Goal: Information Seeking & Learning: Learn about a topic

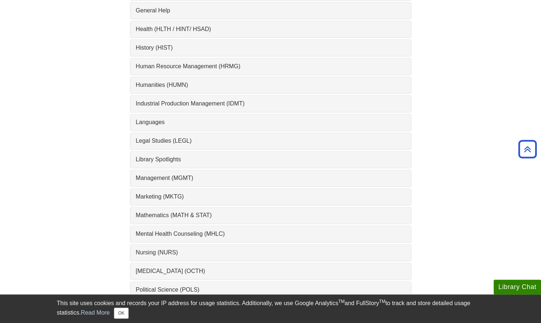
scroll to position [509, 0]
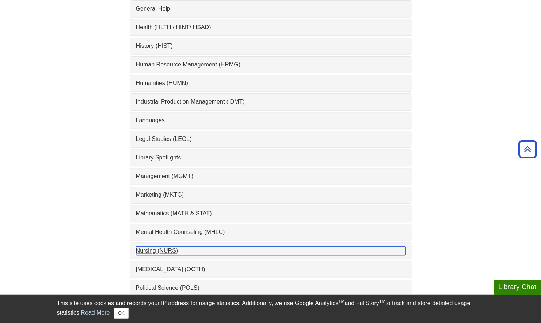
click at [153, 247] on div "Nursing (NURS) , 14 guides" at bounding box center [271, 251] width 270 height 9
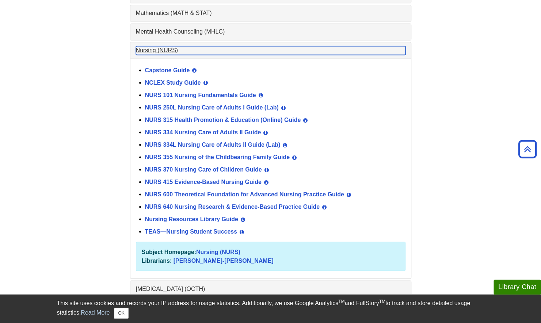
scroll to position [711, 0]
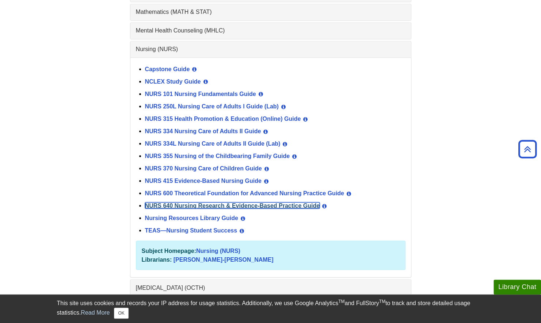
click at [215, 202] on link "NURS 640 Nursing Research & Evidence-Based Practice Guide" at bounding box center [232, 205] width 175 height 6
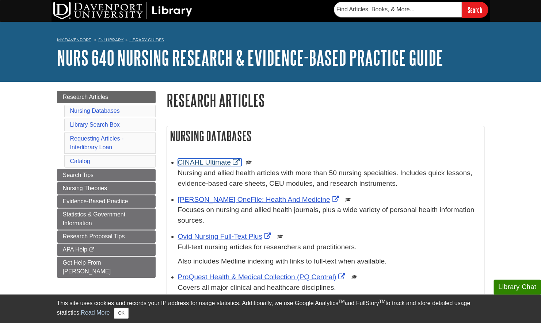
click at [206, 166] on link "CINAHL Ultimate" at bounding box center [210, 163] width 64 height 8
